Goal: Task Accomplishment & Management: Manage account settings

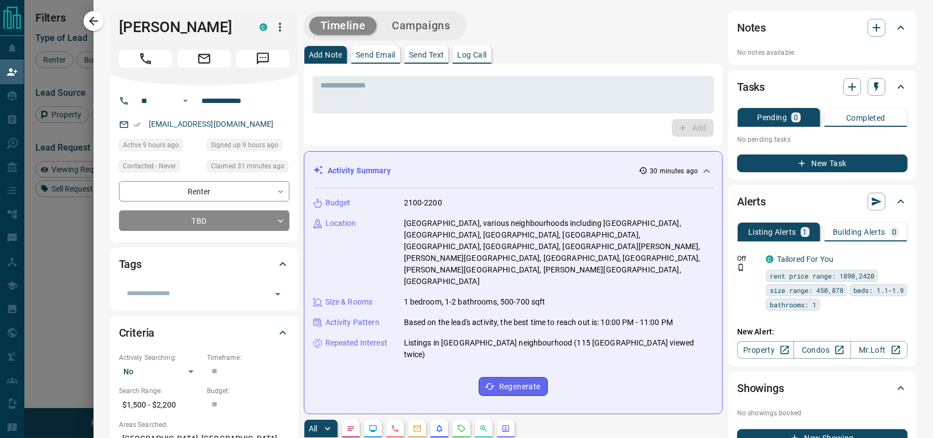
click at [93, 17] on icon "button" at bounding box center [93, 20] width 13 height 13
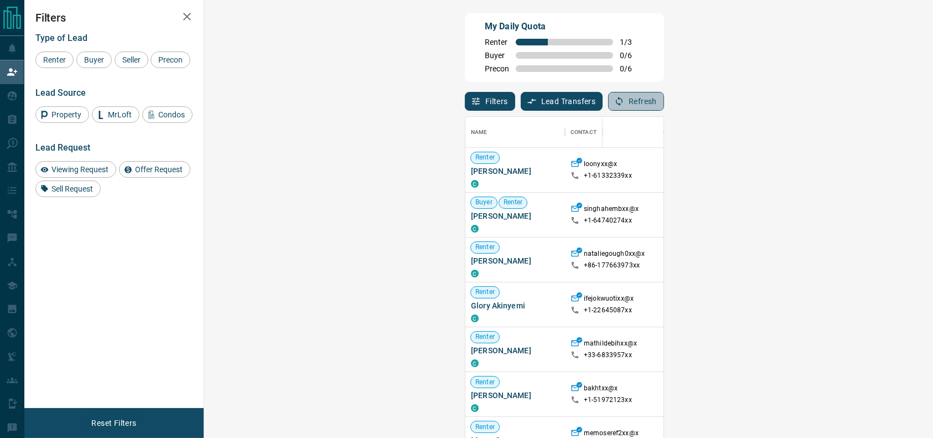
click at [664, 94] on button "Refresh" at bounding box center [636, 101] width 56 height 19
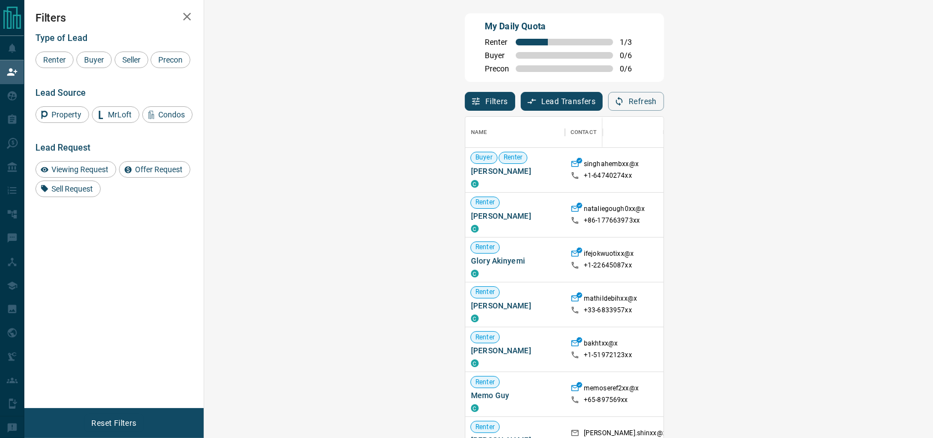
scroll to position [45, 0]
click at [781, 312] on div "[GEOGRAPHIC_DATA], [GEOGRAPHIC_DATA], [GEOGRAPHIC_DATA]" at bounding box center [825, 304] width 89 height 44
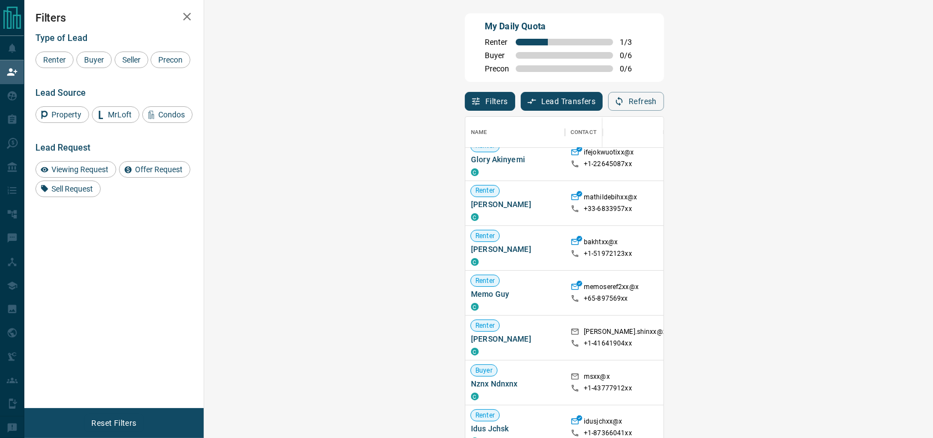
scroll to position [162, 0]
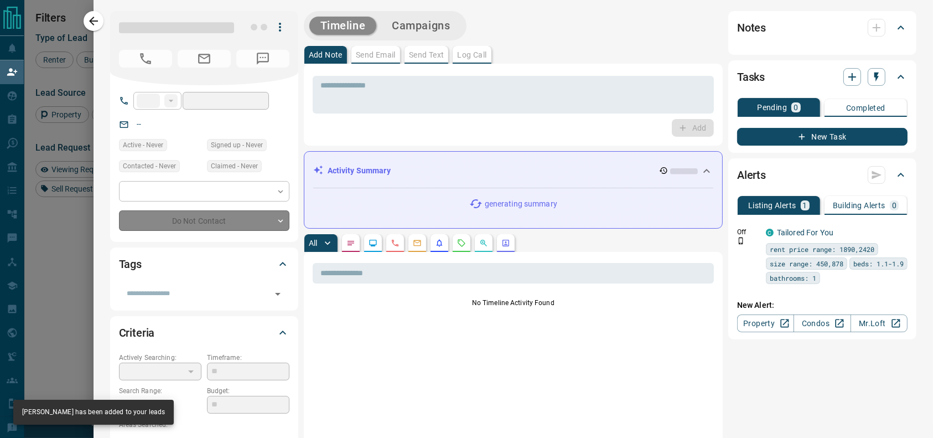
type input "**"
type input "**********"
type input "**"
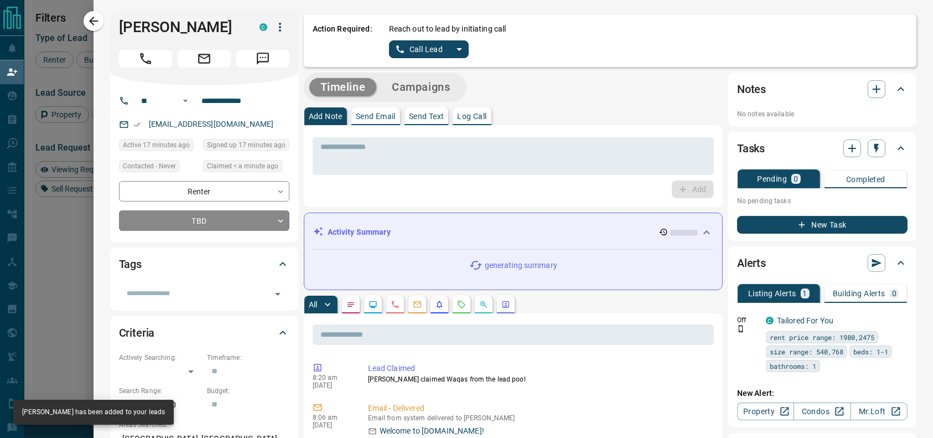
click at [453, 48] on icon "split button" at bounding box center [459, 49] width 13 height 13
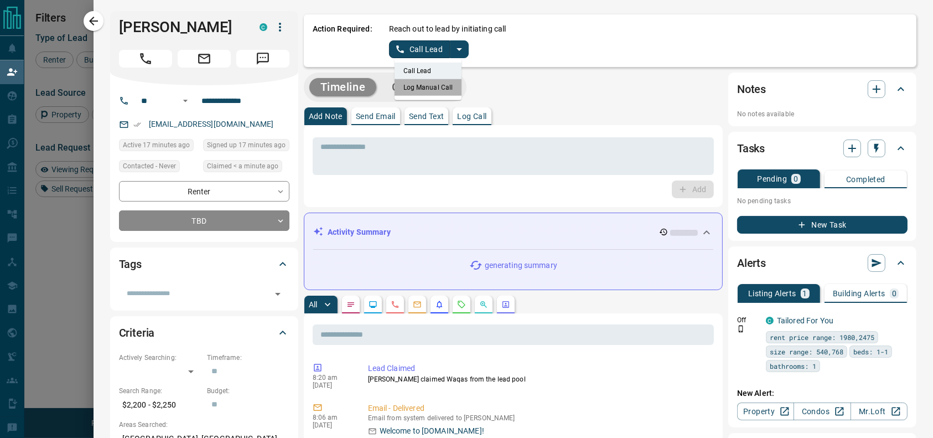
drag, startPoint x: 429, startPoint y: 84, endPoint x: 408, endPoint y: 55, distance: 35.6
click at [428, 85] on li "Log Manual Call" at bounding box center [429, 87] width 68 height 17
click at [403, 40] on button "Log Manual Call" at bounding box center [425, 49] width 73 height 18
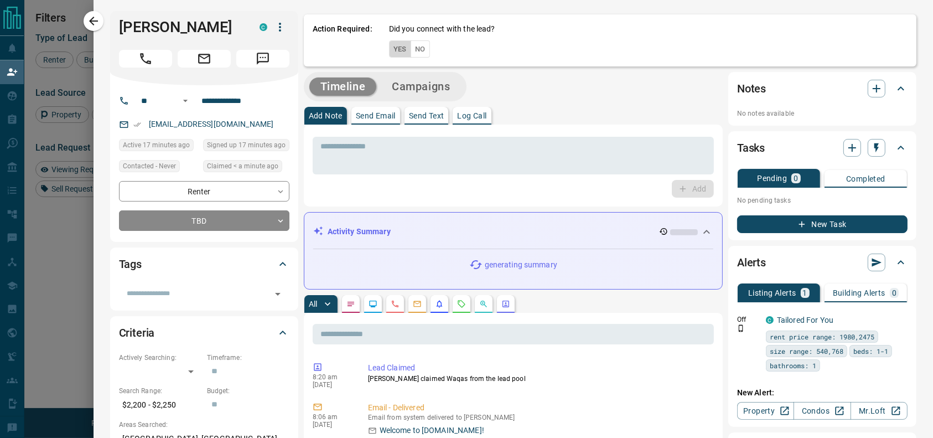
click at [393, 44] on button "Yes" at bounding box center [400, 48] width 22 height 17
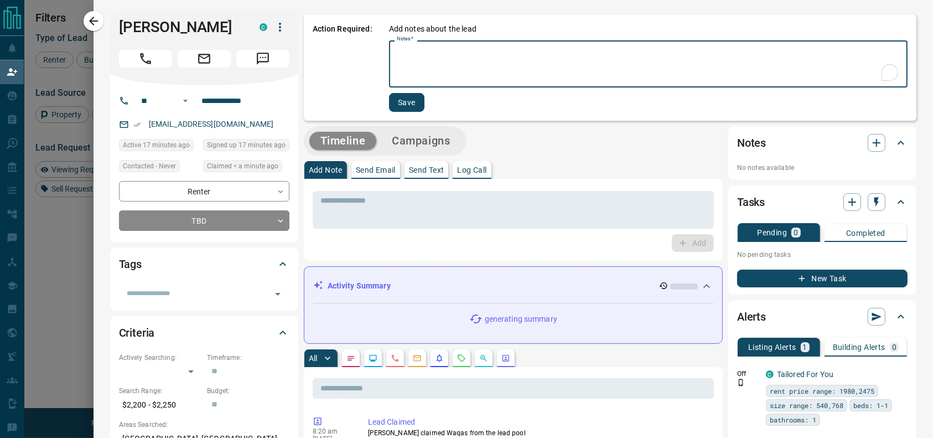
click at [408, 60] on textarea "Notes   *" at bounding box center [648, 64] width 503 height 38
type textarea "*"
type textarea "*********"
click at [388, 99] on button "Save" at bounding box center [405, 102] width 35 height 19
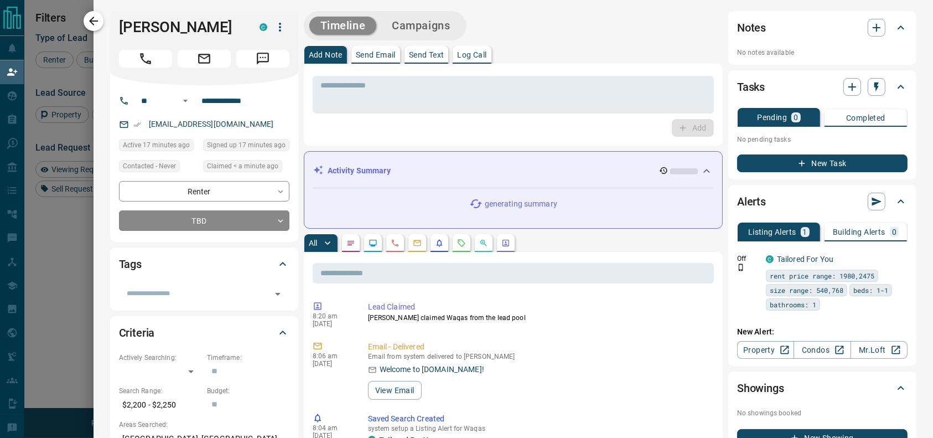
click at [97, 22] on icon "button" at bounding box center [93, 20] width 13 height 13
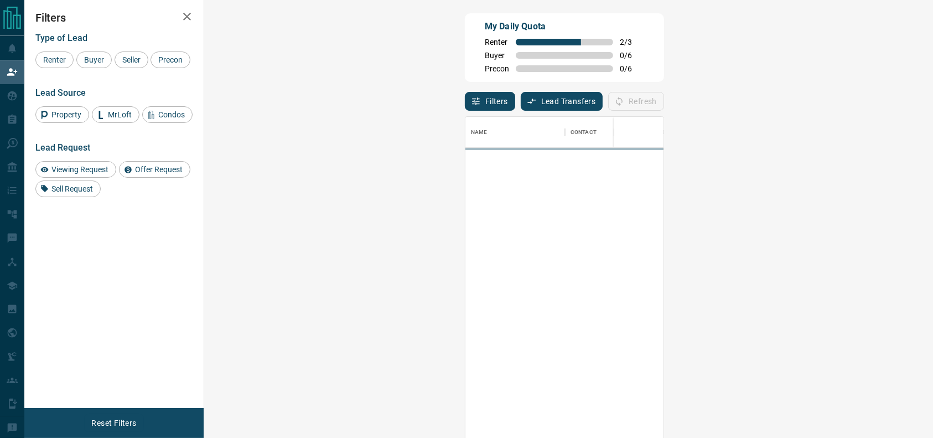
scroll to position [322, 694]
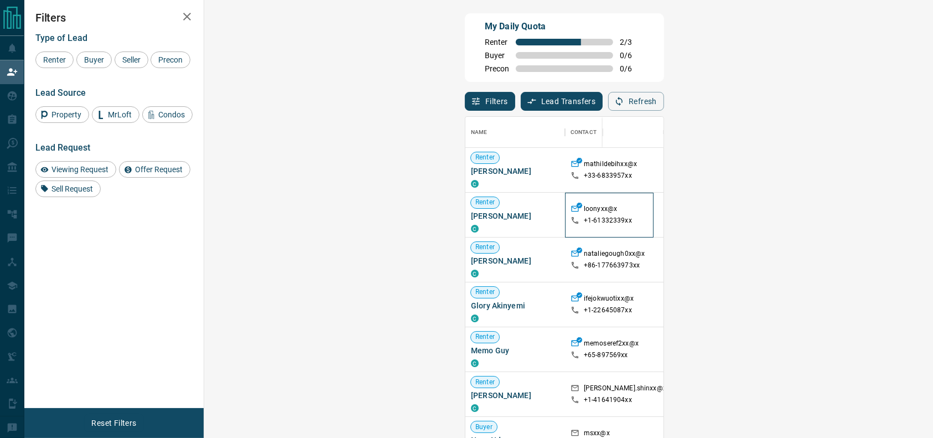
click at [571, 217] on div "+1- 61332339xx" at bounding box center [609, 220] width 77 height 9
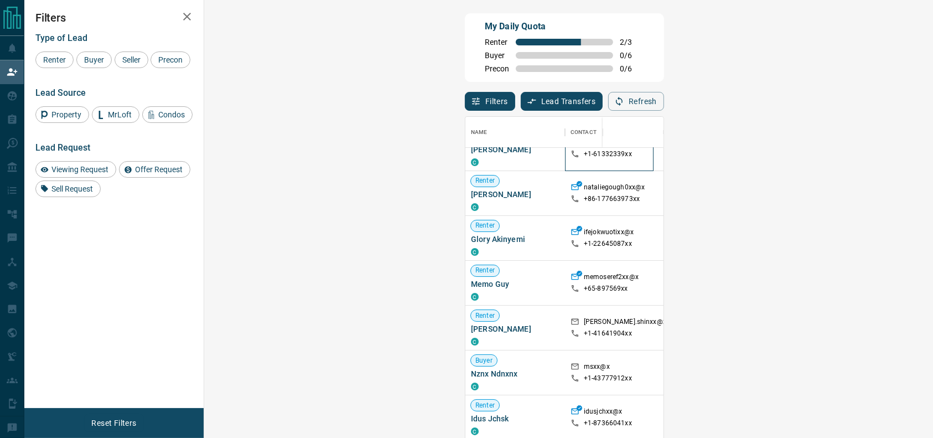
scroll to position [69, 0]
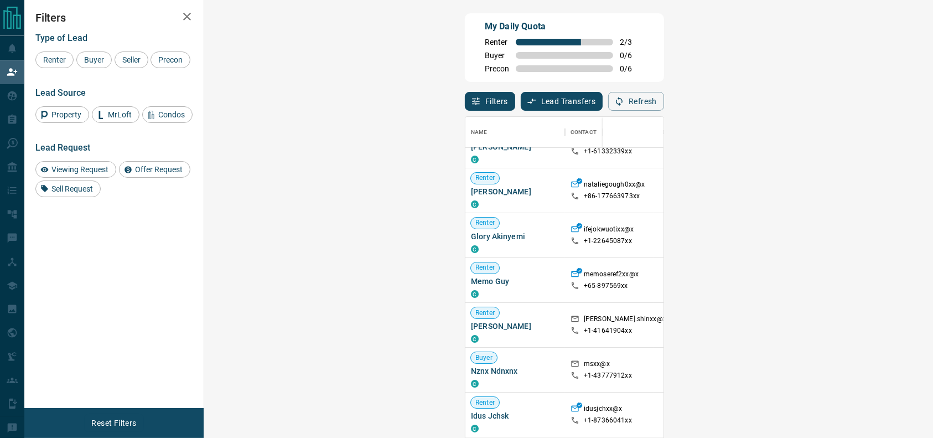
click at [720, 277] on p "$4K - $6K" at bounding box center [745, 280] width 50 height 10
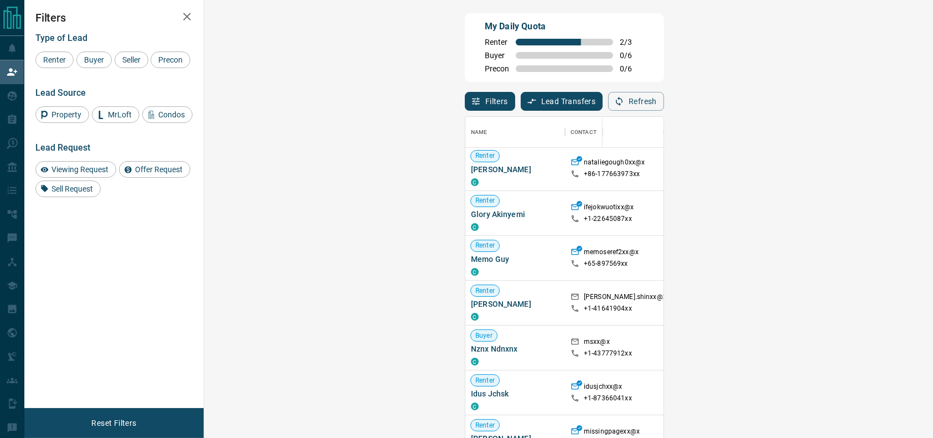
scroll to position [94, 0]
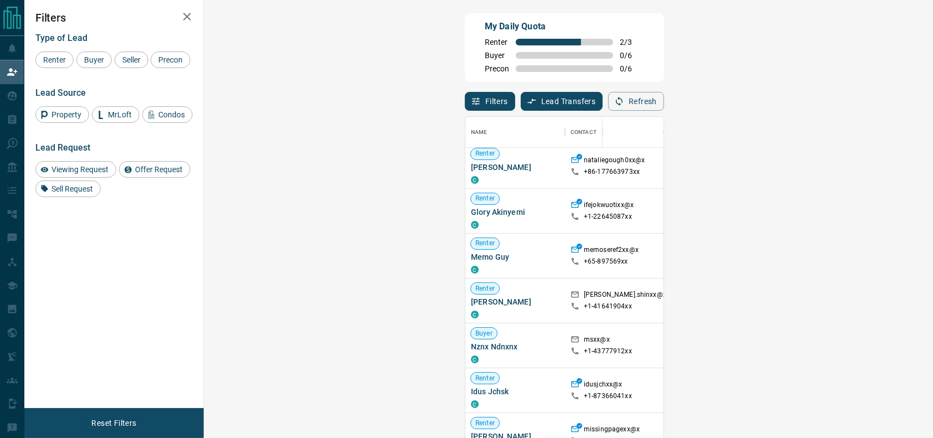
click at [781, 286] on div "[GEOGRAPHIC_DATA], [GEOGRAPHIC_DATA]" at bounding box center [825, 300] width 89 height 44
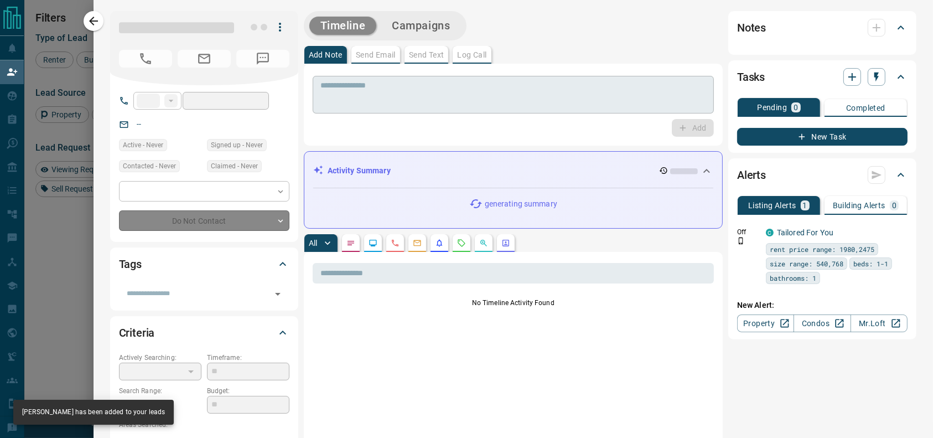
type input "**"
type input "**********"
type input "**"
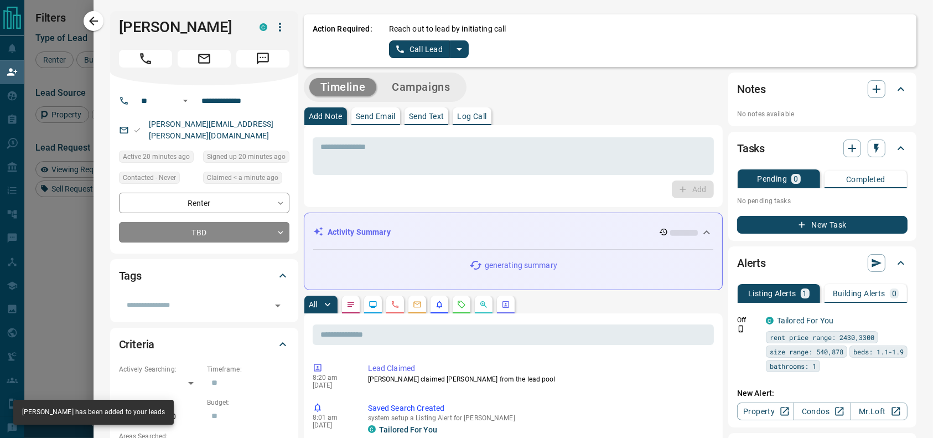
click at [453, 43] on icon "split button" at bounding box center [459, 49] width 13 height 13
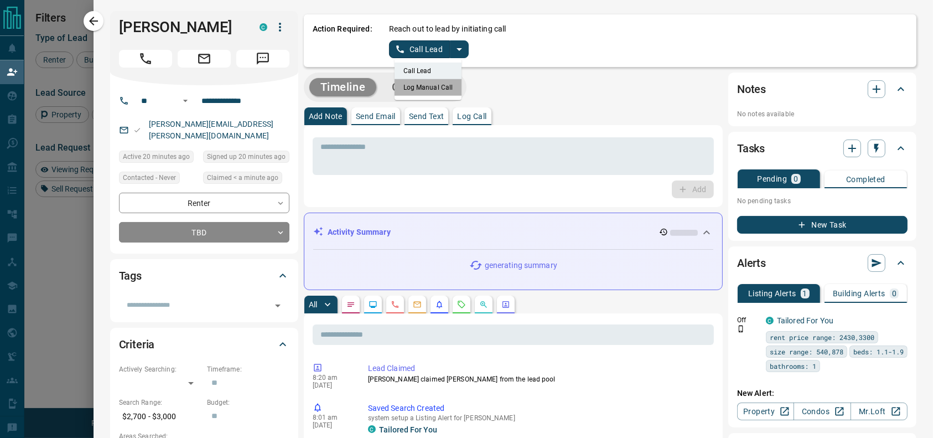
click at [437, 79] on li "Log Manual Call" at bounding box center [429, 87] width 68 height 17
click at [417, 44] on button "Log Manual Call" at bounding box center [425, 49] width 73 height 18
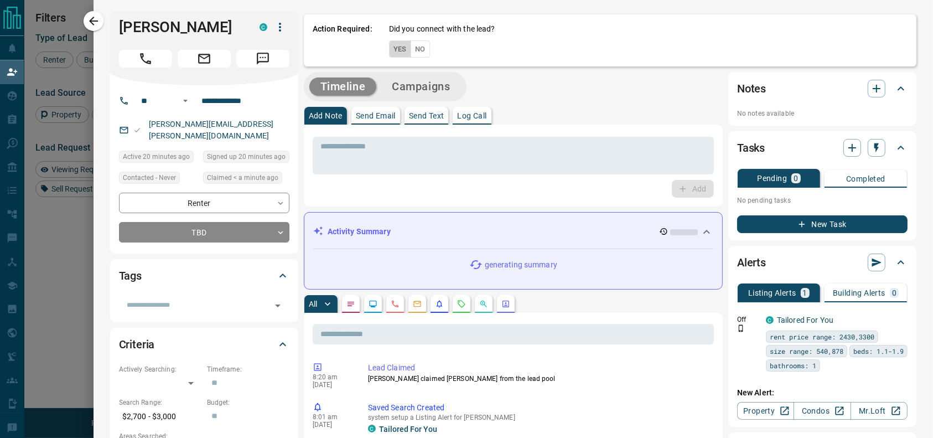
click at [389, 51] on button "Yes" at bounding box center [400, 48] width 22 height 17
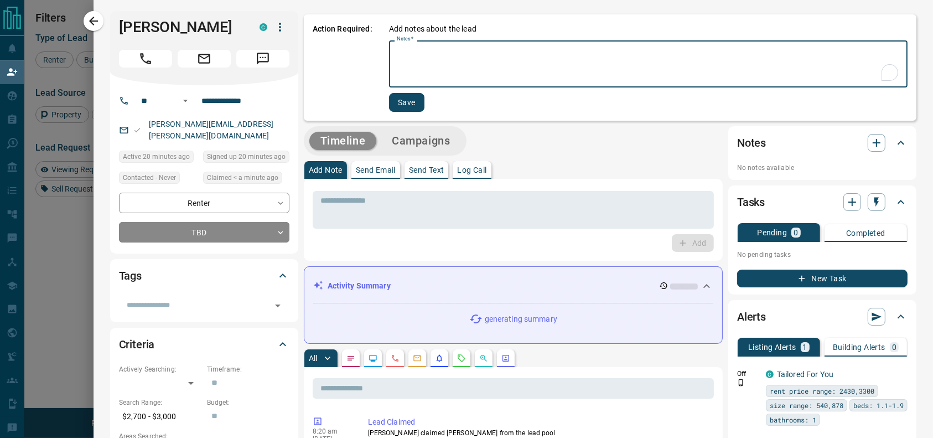
click at [397, 60] on textarea "Notes   *" at bounding box center [648, 64] width 503 height 38
type textarea "*********"
click at [388, 103] on button "Save" at bounding box center [405, 102] width 35 height 19
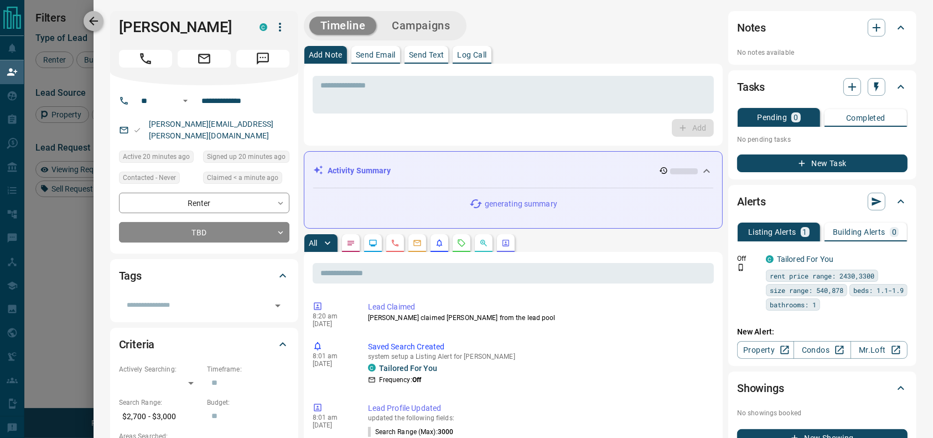
click at [97, 22] on icon "button" at bounding box center [93, 20] width 13 height 13
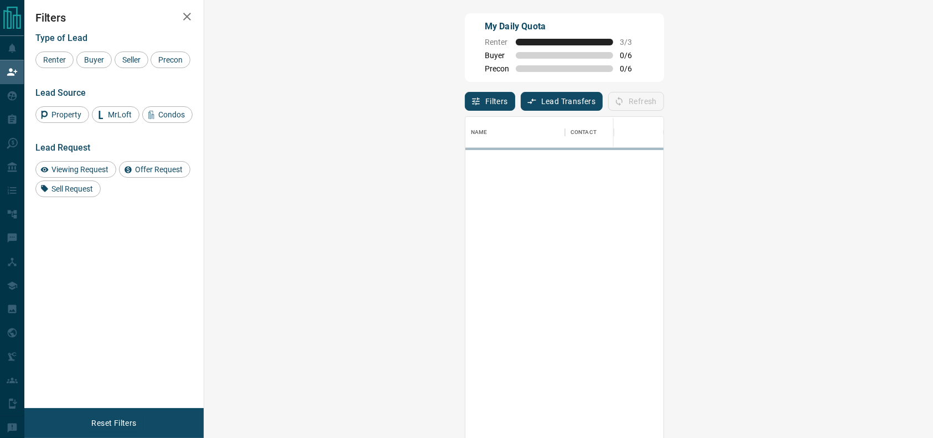
scroll to position [322, 694]
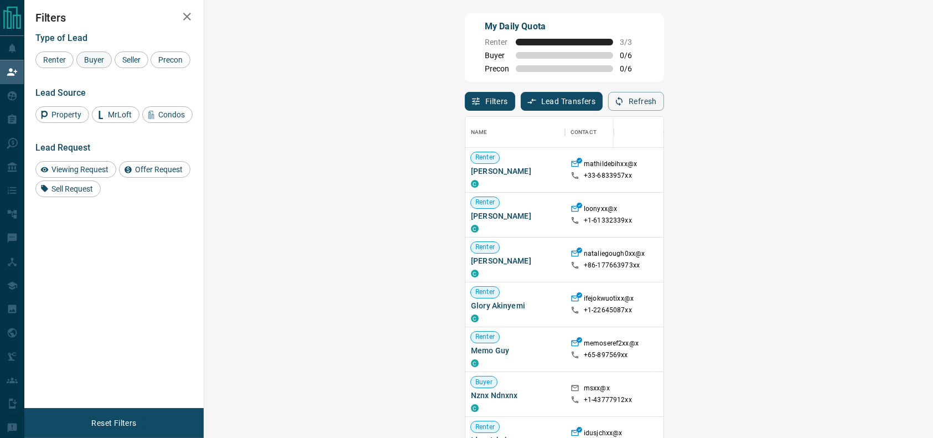
click at [97, 60] on span "Buyer" at bounding box center [94, 59] width 28 height 9
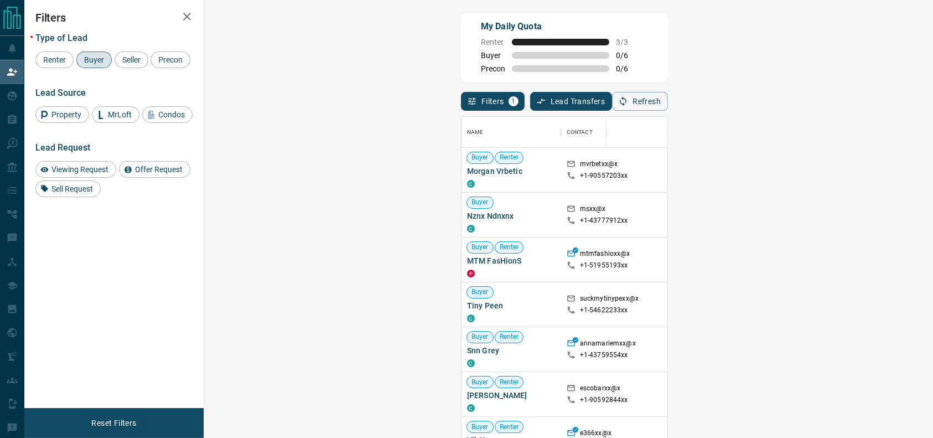
click at [668, 113] on div "Name Contact Search Search Range Location Requests AI Status Recent Opportuniti…" at bounding box center [564, 280] width 207 height 339
click at [668, 92] on div "Filters 1 Lead Transfers 0 Refresh" at bounding box center [564, 96] width 207 height 29
click at [668, 100] on button "Refresh" at bounding box center [640, 101] width 56 height 19
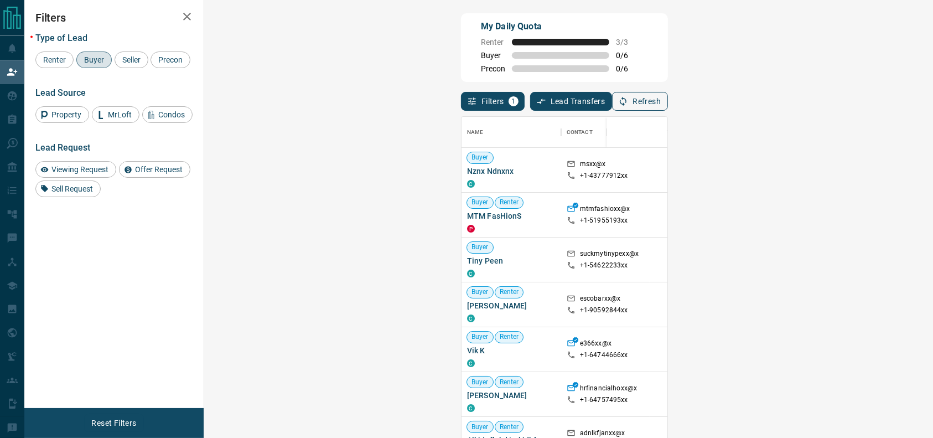
click at [628, 102] on icon "button" at bounding box center [623, 101] width 10 height 10
click at [668, 100] on button "Refresh" at bounding box center [640, 101] width 56 height 19
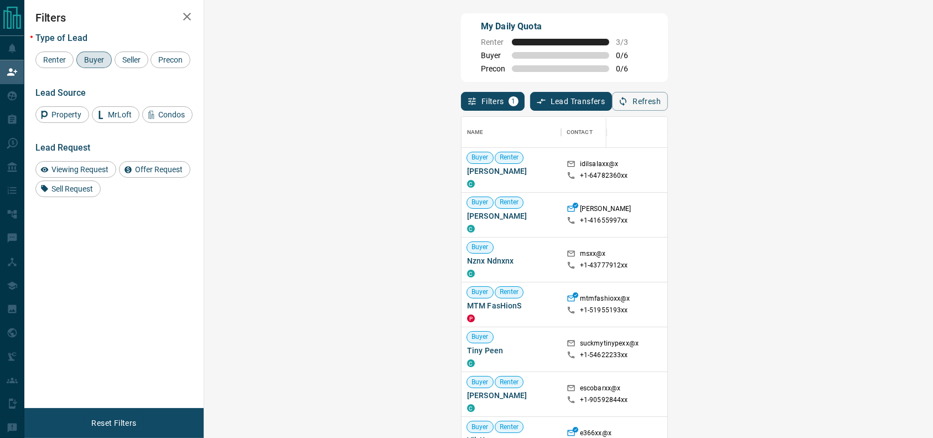
click at [889, 169] on span "Viewing Request ( 1 )" at bounding box center [919, 170] width 61 height 8
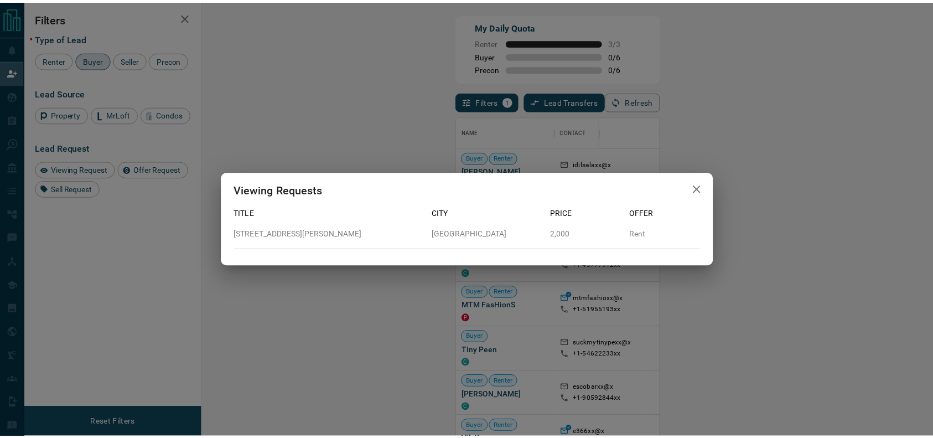
scroll to position [12, 12]
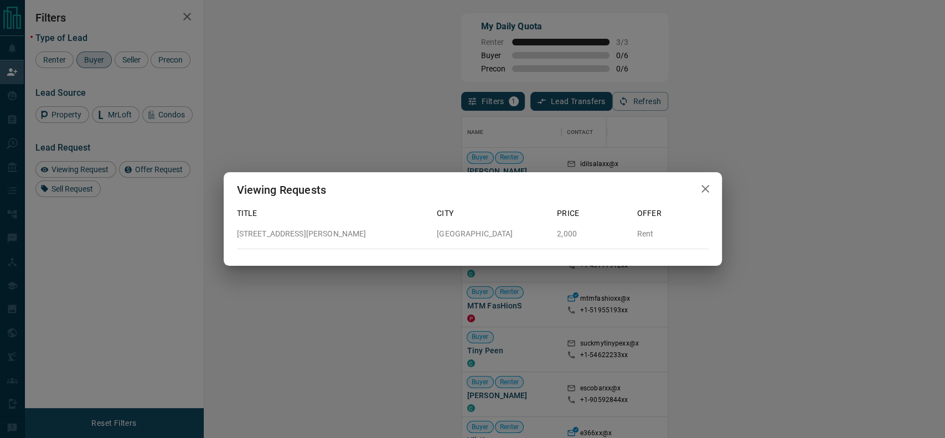
click at [658, 169] on div "Viewing Requests Title City Price Offer [STREET_ADDRESS][GEOGRAPHIC_DATA][PERSO…" at bounding box center [472, 219] width 945 height 438
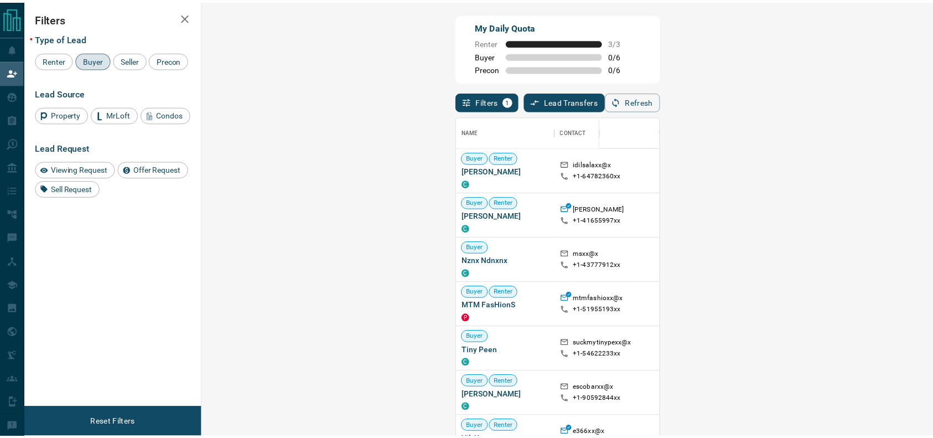
scroll to position [322, 694]
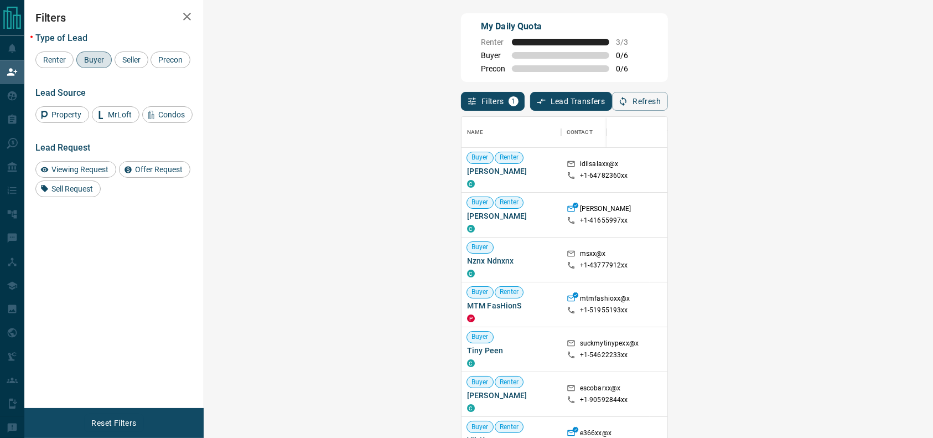
click at [583, 81] on div "My Daily Quota Renter 3 / 3 Buyer 0 / 6 Precon 0 / 6" at bounding box center [564, 47] width 207 height 69
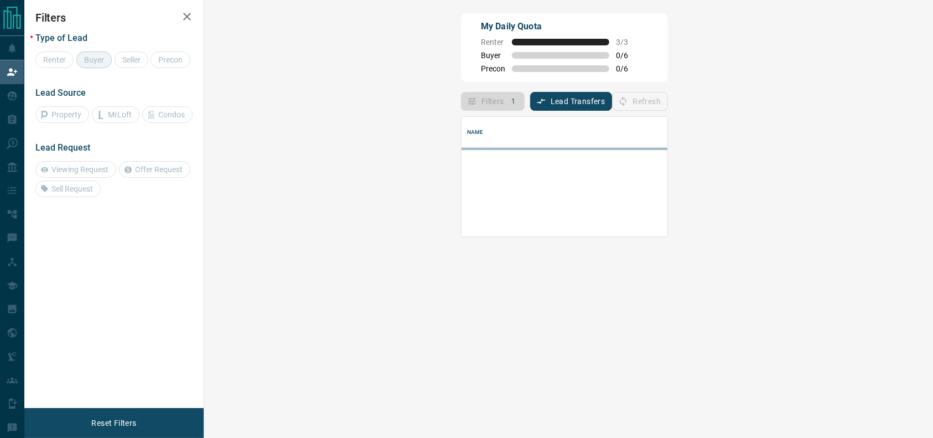
scroll to position [108, 694]
